Goal: Task Accomplishment & Management: Use online tool/utility

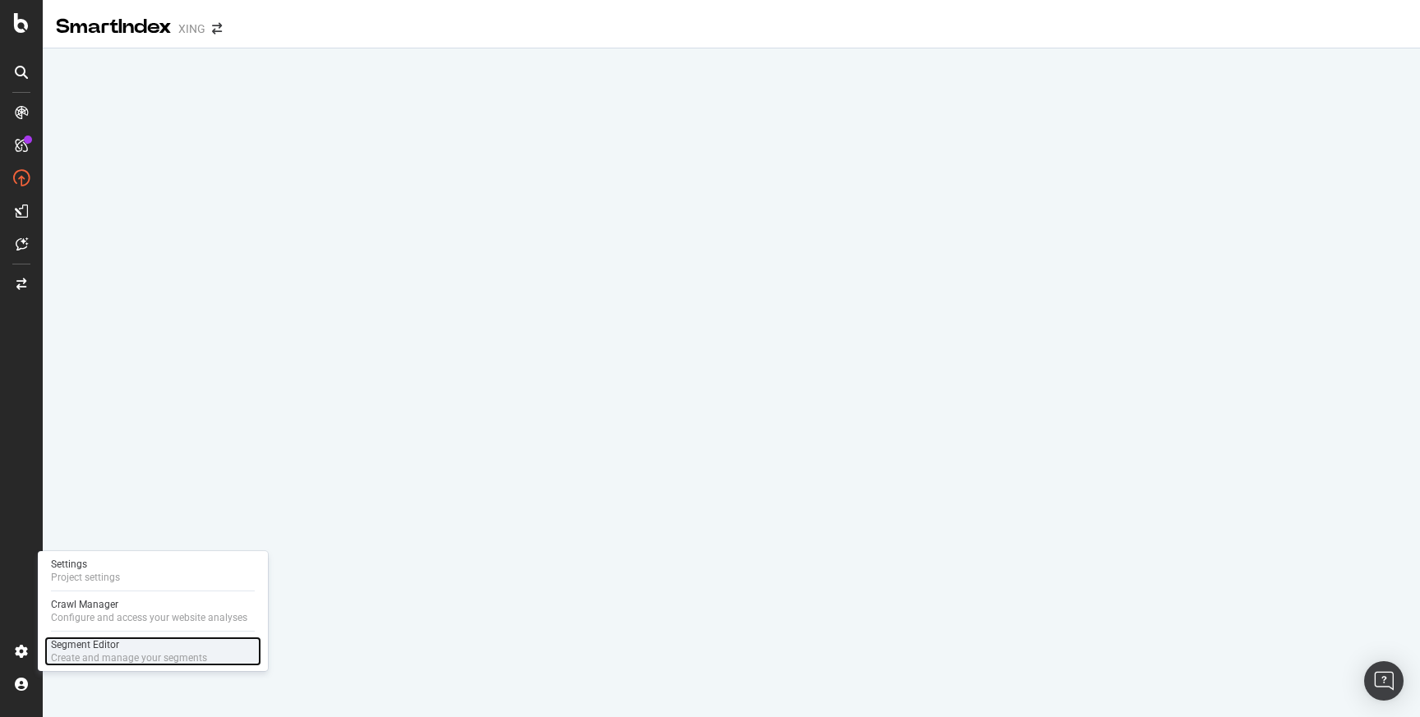
click at [91, 652] on div "Create and manage your segments" at bounding box center [129, 657] width 156 height 13
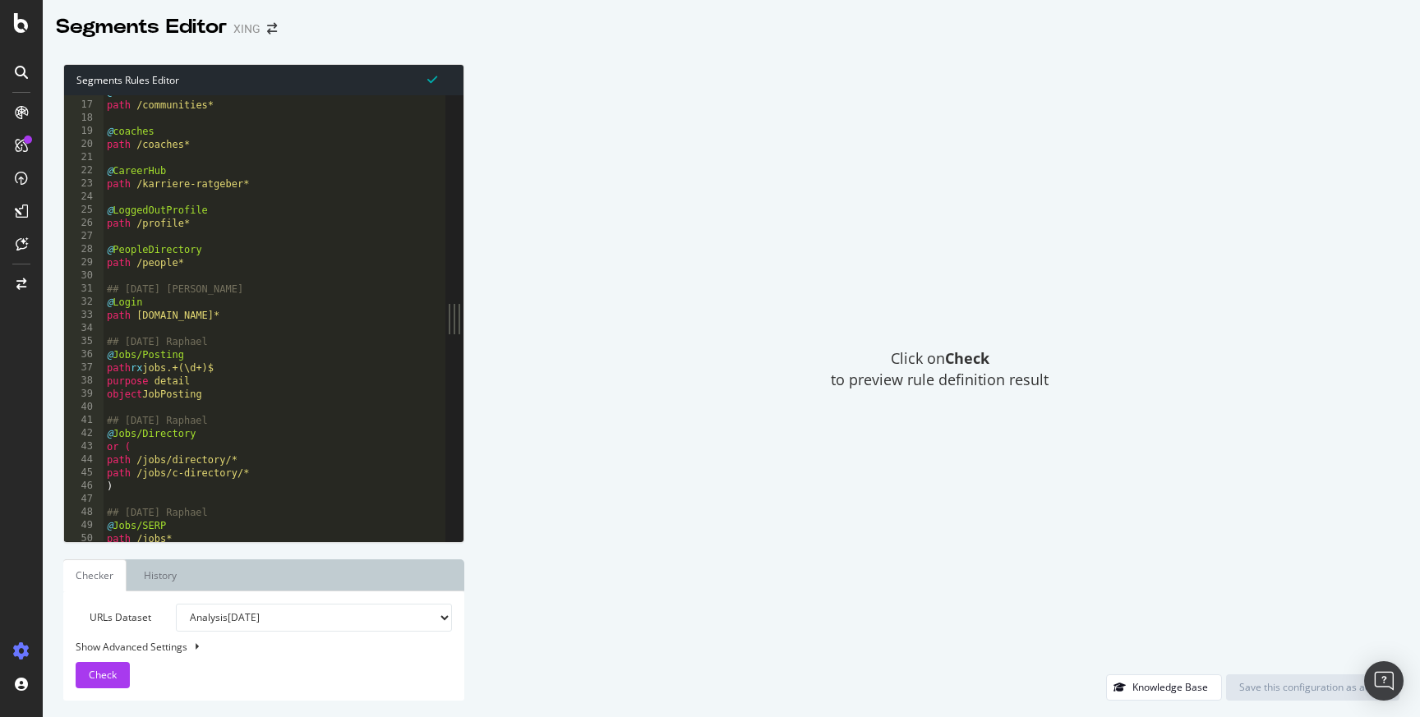
scroll to position [207, 0]
type textarea "path rx jobs.+(\d+)$"
drag, startPoint x: 242, startPoint y: 370, endPoint x: 154, endPoint y: 371, distance: 87.9
click at [154, 371] on div "@ communities path /communities* @ coaches path /coaches* @ CareerHub path /kar…" at bounding box center [275, 321] width 342 height 472
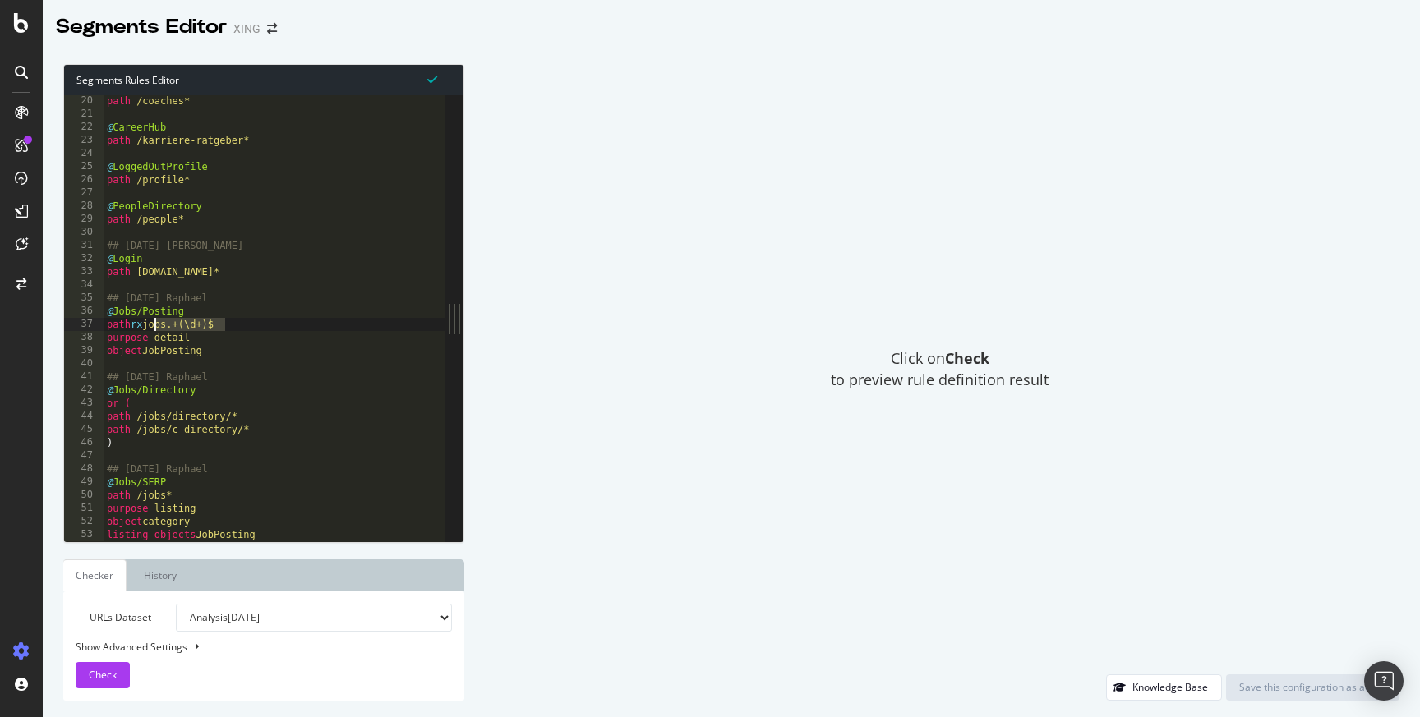
scroll to position [251, 0]
drag, startPoint x: 241, startPoint y: 326, endPoint x: 155, endPoint y: 327, distance: 85.4
click at [155, 327] on div "path /coaches* @ CareerHub path /karriere-ratgeber* @ LoggedOutProfile path /pr…" at bounding box center [275, 330] width 342 height 472
